Goal: Task Accomplishment & Management: Use online tool/utility

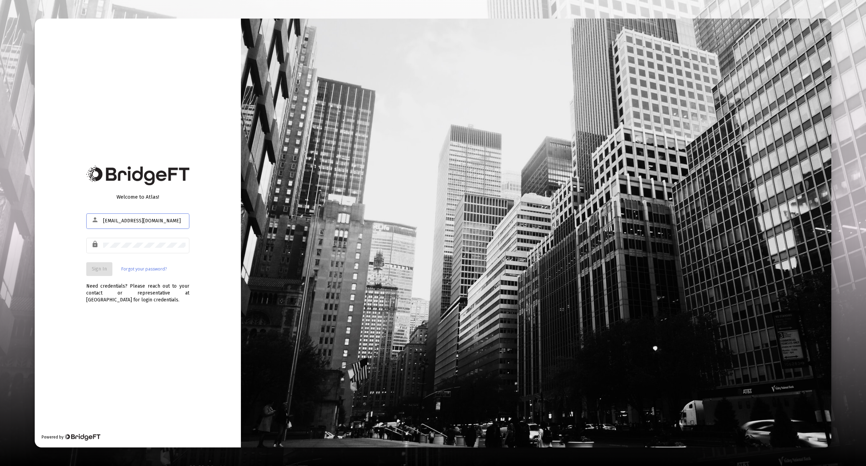
click at [143, 254] on div "lock" at bounding box center [137, 249] width 103 height 22
click at [103, 267] on span "Sign In" at bounding box center [99, 269] width 15 height 6
click at [107, 264] on button "Sign In" at bounding box center [99, 269] width 26 height 14
click at [130, 216] on div "[EMAIL_ADDRESS][DOMAIN_NAME]" at bounding box center [144, 220] width 82 height 17
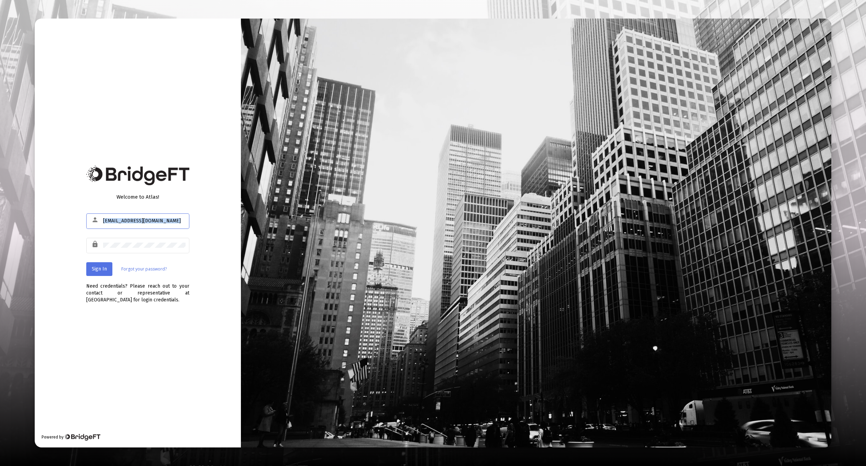
click at [130, 216] on div "[EMAIL_ADDRESS][DOMAIN_NAME]" at bounding box center [144, 220] width 82 height 17
click at [137, 223] on input "[EMAIL_ADDRESS][DOMAIN_NAME]" at bounding box center [144, 220] width 82 height 5
type input "[EMAIL_ADDRESS][DOMAIN_NAME]"
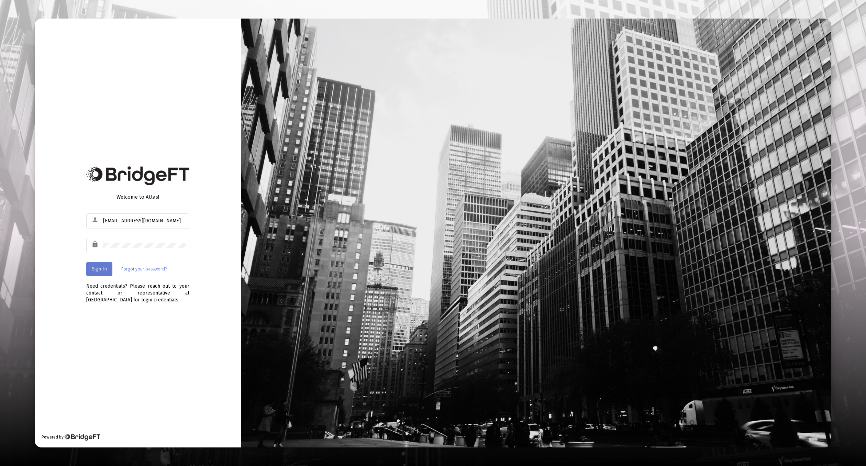
click at [105, 269] on span "Sign In" at bounding box center [99, 269] width 15 height 6
click at [146, 252] on div at bounding box center [144, 245] width 82 height 17
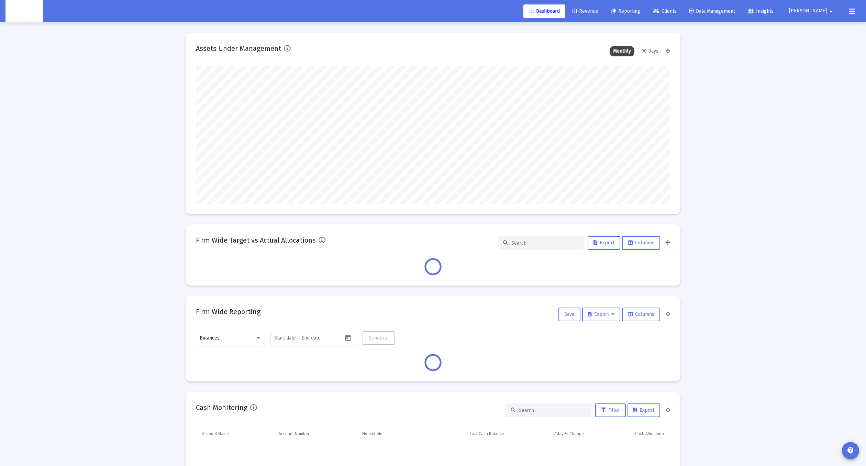
scroll to position [137, 474]
click at [682, 14] on link "Clients" at bounding box center [664, 11] width 35 height 14
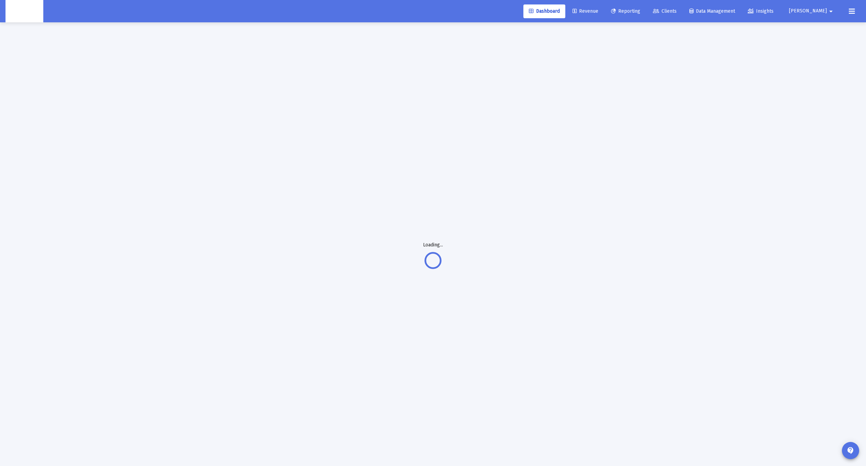
click at [682, 14] on link "Clients" at bounding box center [664, 11] width 35 height 14
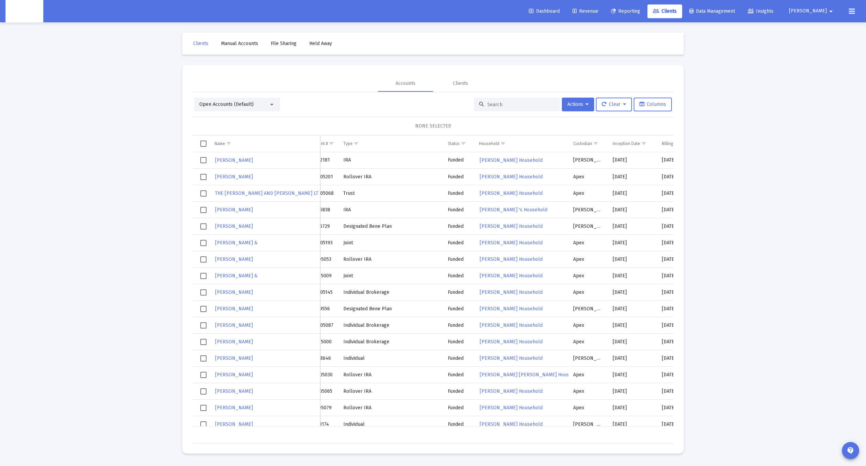
scroll to position [0, 16]
click at [593, 143] on span "Show filter options for column 'Custodian'" at bounding box center [595, 143] width 5 height 5
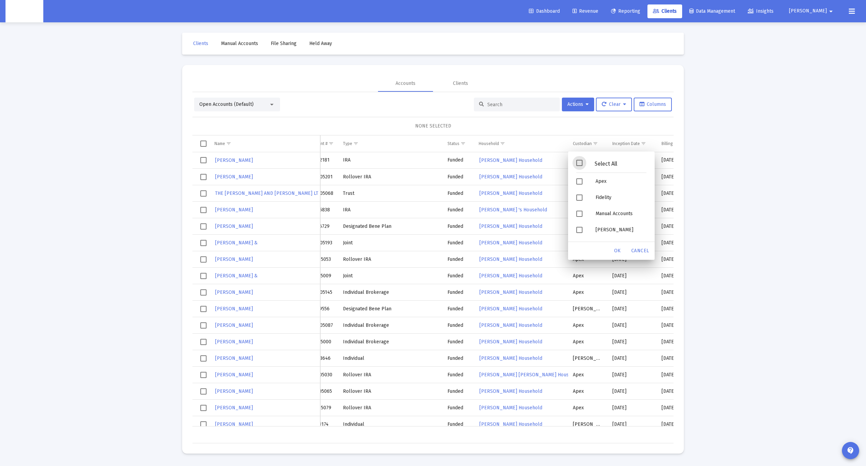
click at [582, 163] on span "Filter options" at bounding box center [579, 163] width 6 height 6
click at [579, 159] on div "Select All" at bounding box center [611, 165] width 81 height 18
click at [579, 181] on span "Filter options" at bounding box center [579, 181] width 6 height 6
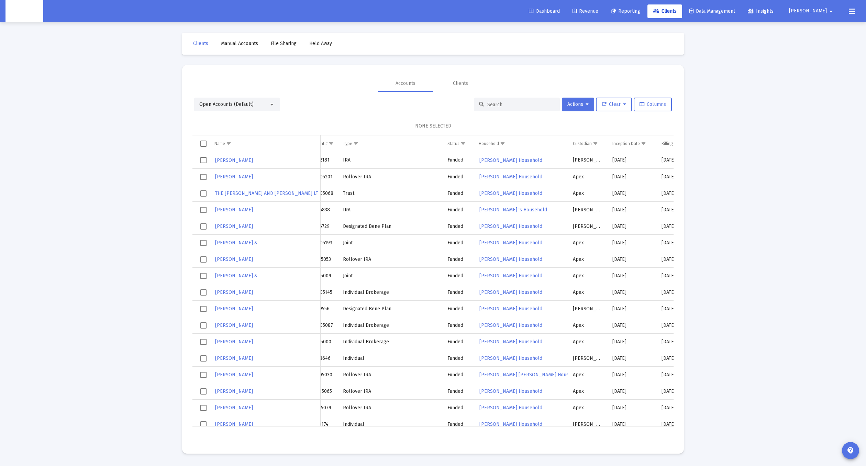
click at [395, 109] on div "Open Accounts (Default) Actions Clear Columns" at bounding box center [433, 105] width 478 height 14
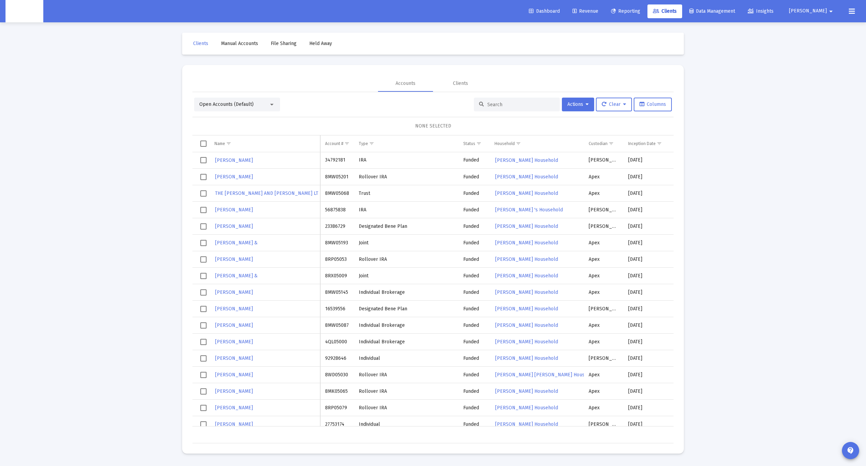
scroll to position [0, 0]
click at [608, 145] on span "Show filter options for column 'Custodian'" at bounding box center [610, 143] width 5 height 5
click at [598, 184] on div "Filter options" at bounding box center [595, 181] width 6 height 6
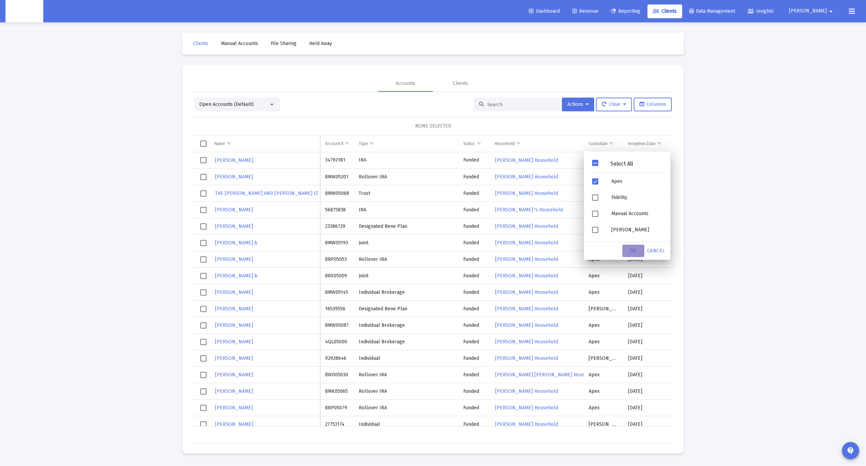
click at [632, 249] on span "OK" at bounding box center [633, 251] width 7 height 6
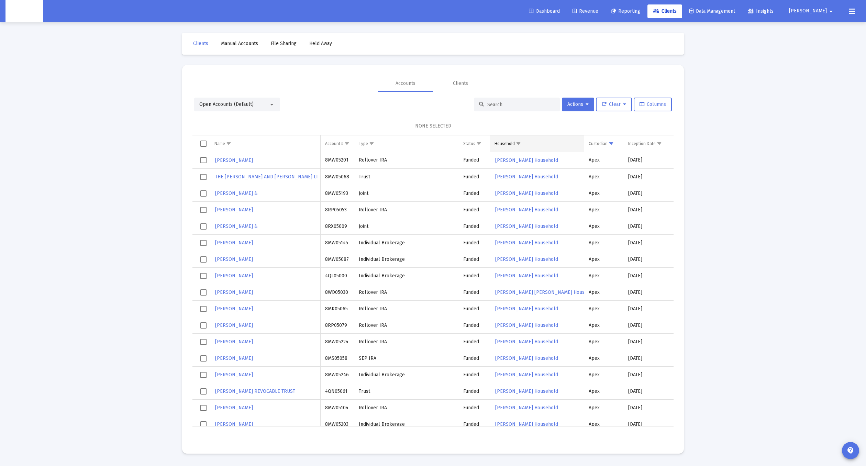
click at [518, 141] on span "Show filter options for column 'Household'" at bounding box center [518, 143] width 5 height 5
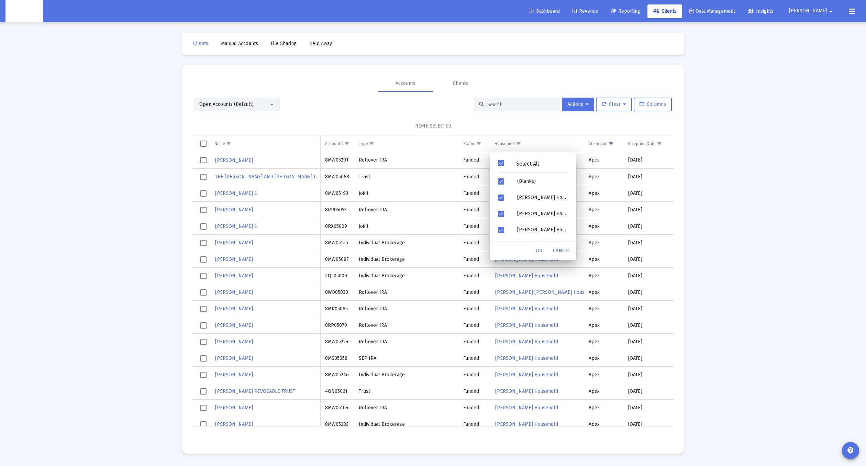
click at [498, 161] on span "Filter options" at bounding box center [501, 163] width 6 height 6
click at [501, 180] on span "Filter options" at bounding box center [501, 181] width 6 height 6
click at [538, 250] on span "OK" at bounding box center [539, 251] width 7 height 6
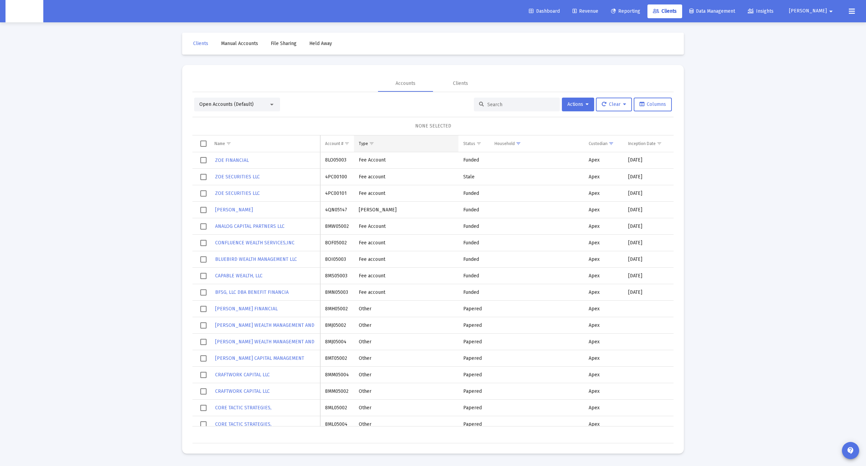
click at [370, 144] on span "Show filter options for column 'Type'" at bounding box center [371, 143] width 5 height 5
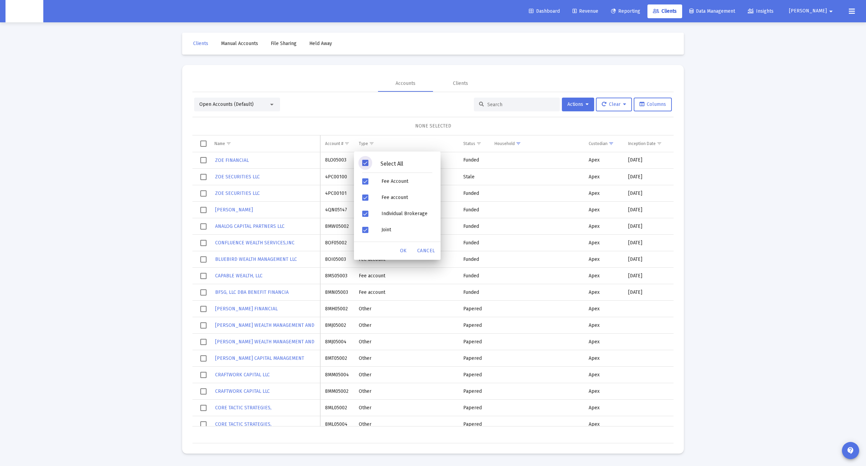
click at [363, 161] on span "Filter options" at bounding box center [365, 163] width 6 height 6
click at [370, 183] on div "Filter options" at bounding box center [366, 181] width 19 height 16
click at [366, 161] on span "Filter options" at bounding box center [365, 163] width 6 height 6
click at [366, 179] on span "Filter options" at bounding box center [365, 181] width 6 height 6
click at [368, 204] on div "Filter options" at bounding box center [366, 197] width 19 height 16
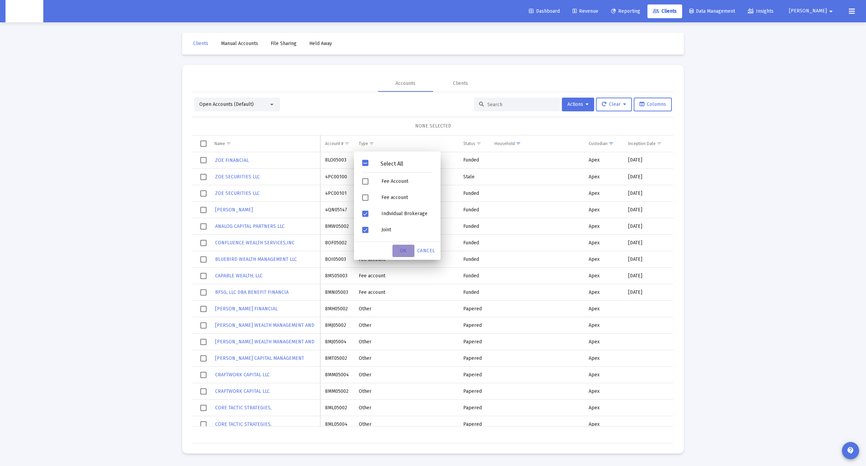
click at [400, 253] on div "OK" at bounding box center [403, 251] width 22 height 12
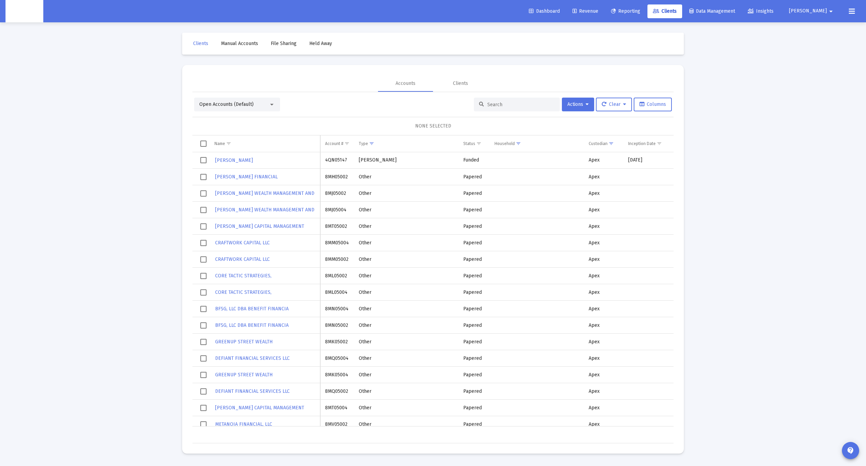
click at [338, 160] on td "4QN05147" at bounding box center [337, 160] width 34 height 16
copy td "4QN05147"
